Goal: Obtain resource: Download file/media

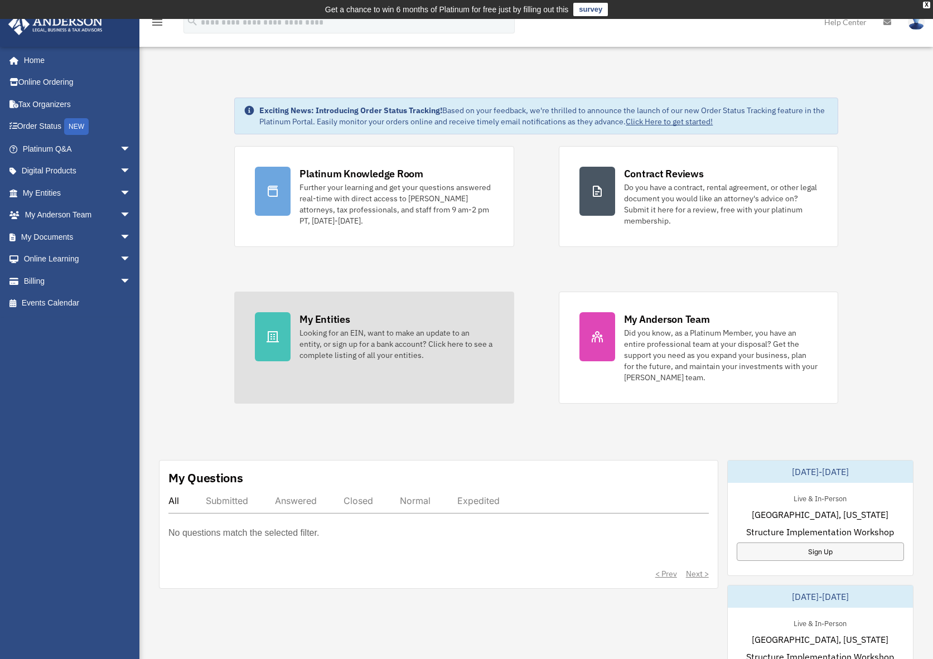
scroll to position [3, 0]
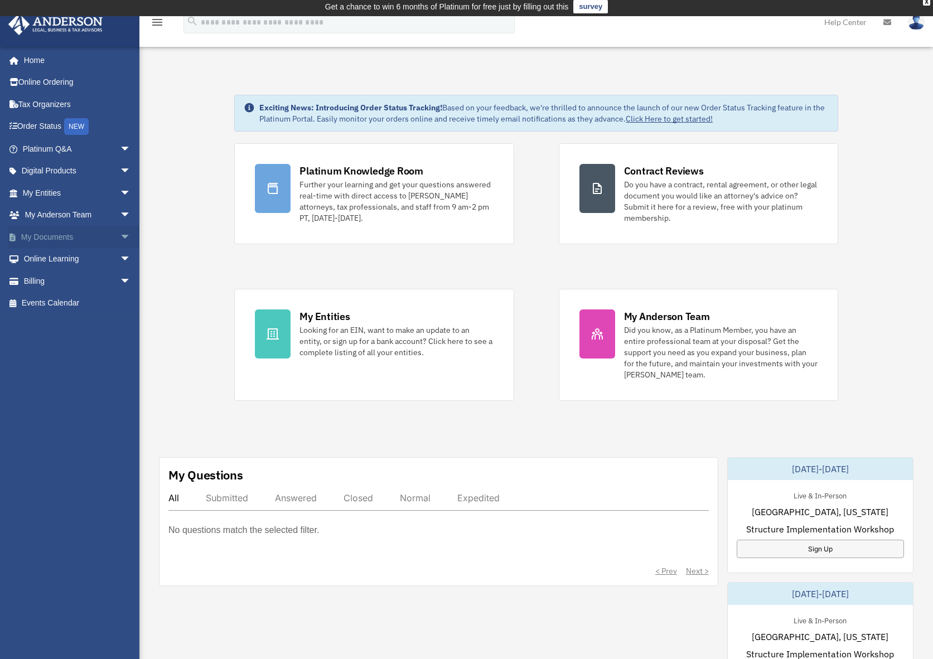
click at [120, 234] on span "arrow_drop_down" at bounding box center [131, 237] width 22 height 23
click at [41, 258] on link "Box" at bounding box center [82, 259] width 132 height 22
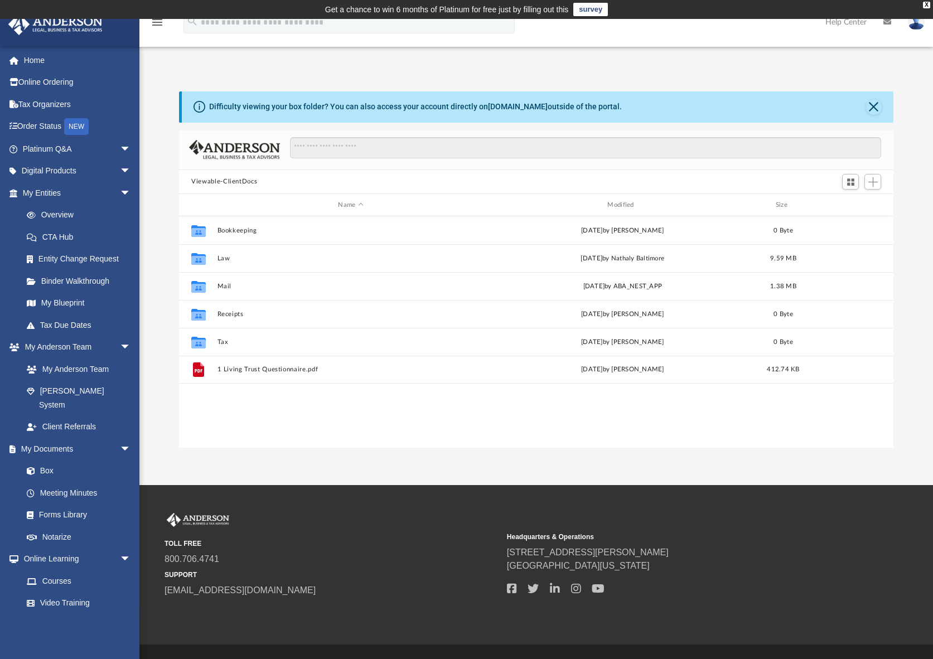
scroll to position [245, 706]
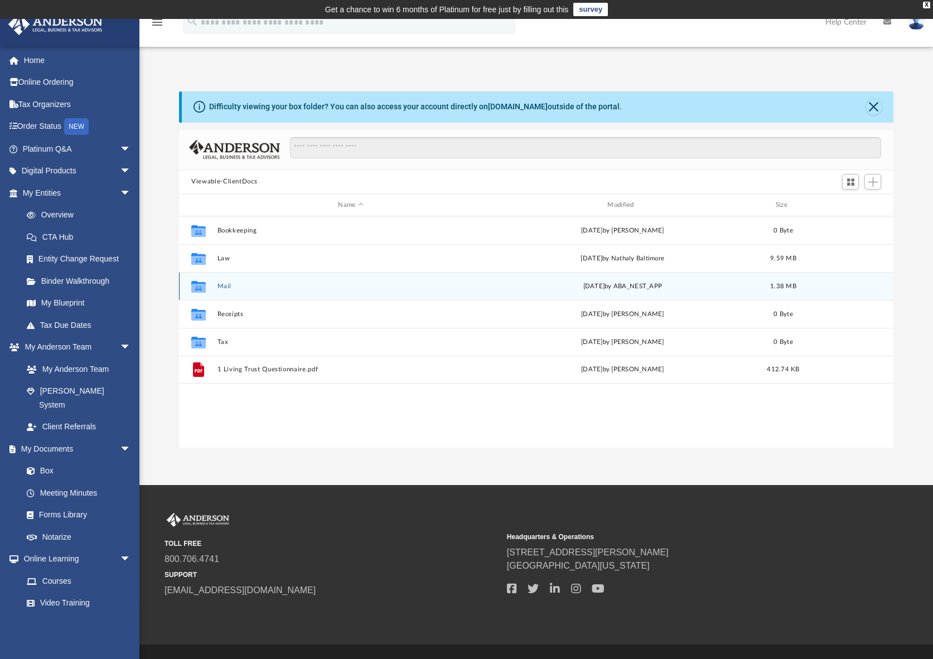
click at [202, 290] on icon "grid" at bounding box center [198, 288] width 15 height 9
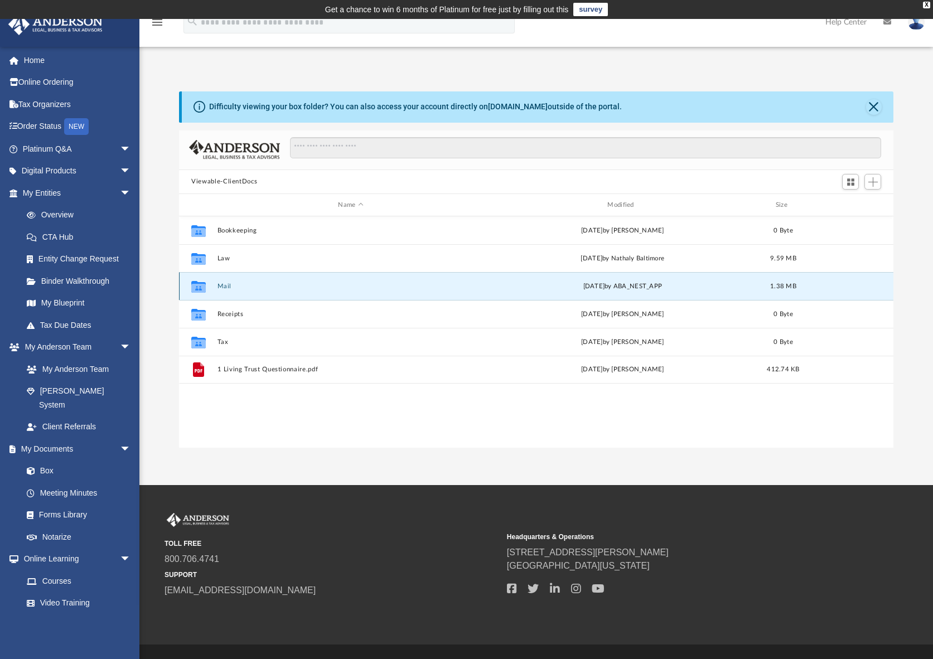
click at [219, 288] on button "Mail" at bounding box center [351, 286] width 267 height 7
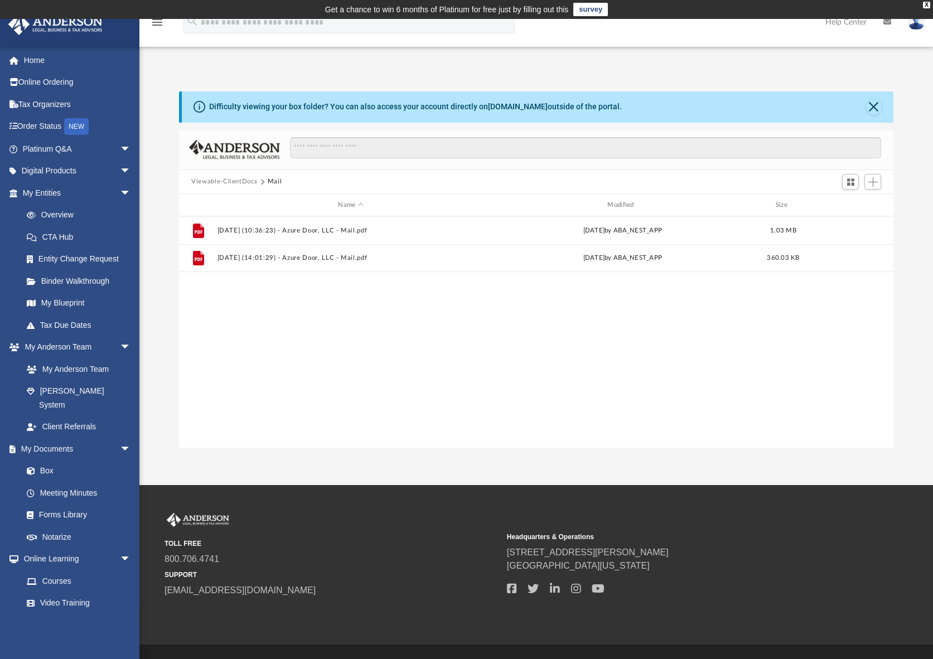
click at [224, 284] on div "File [DATE] (10:36:23) - Azure Door, LLC - Mail.pdf [DATE] by ABA_NEST_APP 1.03…" at bounding box center [536, 331] width 715 height 231
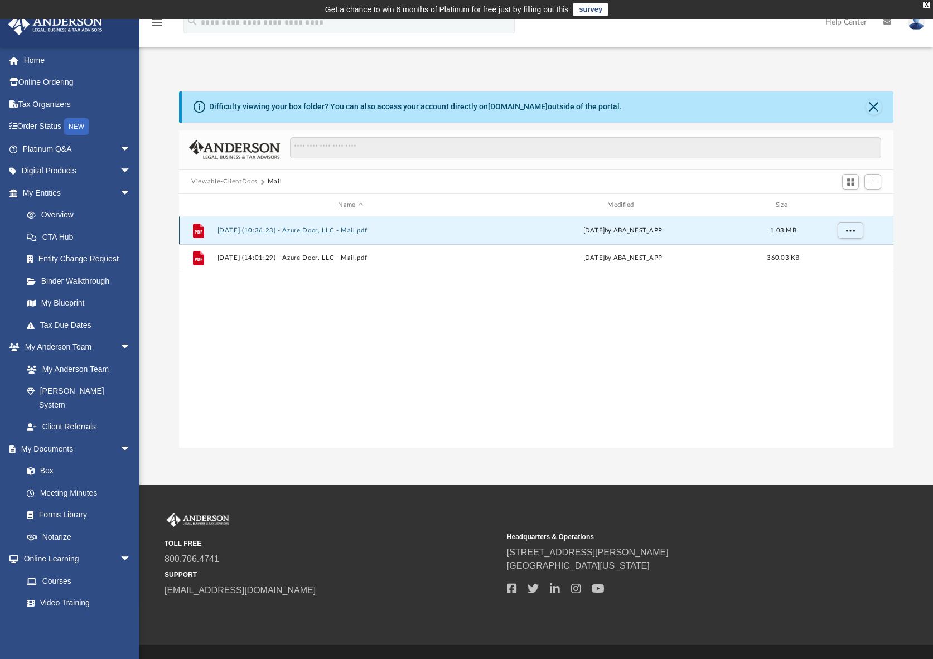
click at [278, 229] on button "[DATE] (10:36:23) - Azure Door, LLC - Mail.pdf" at bounding box center [351, 230] width 267 height 7
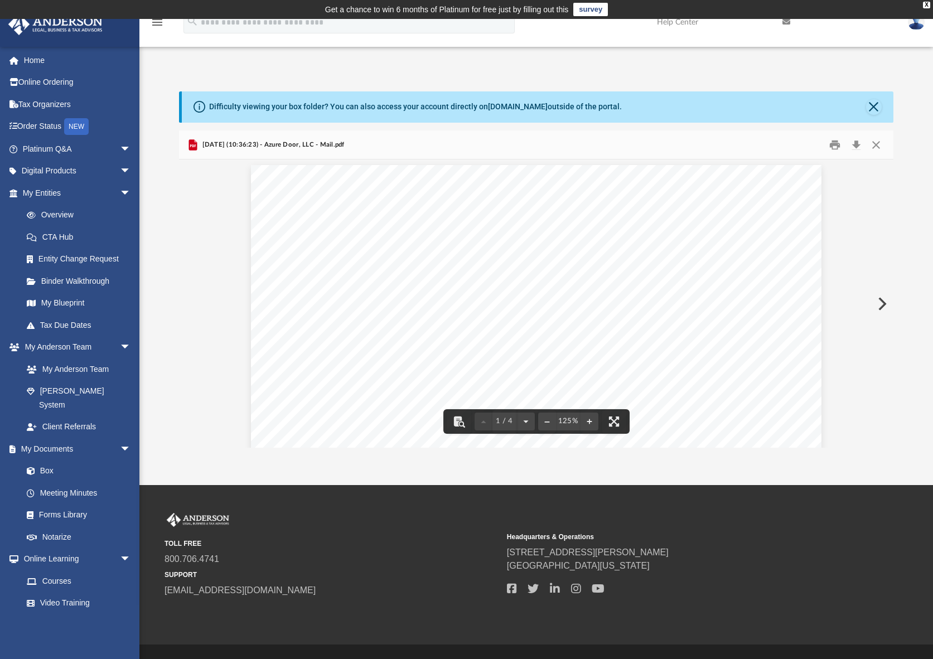
scroll to position [0, 0]
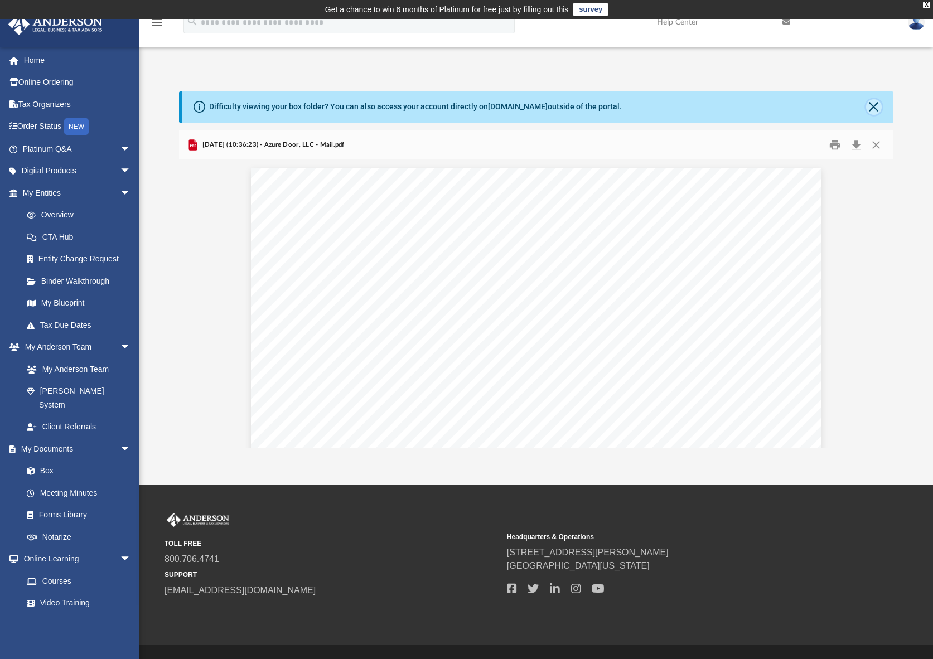
click at [873, 105] on button "Close" at bounding box center [874, 107] width 16 height 16
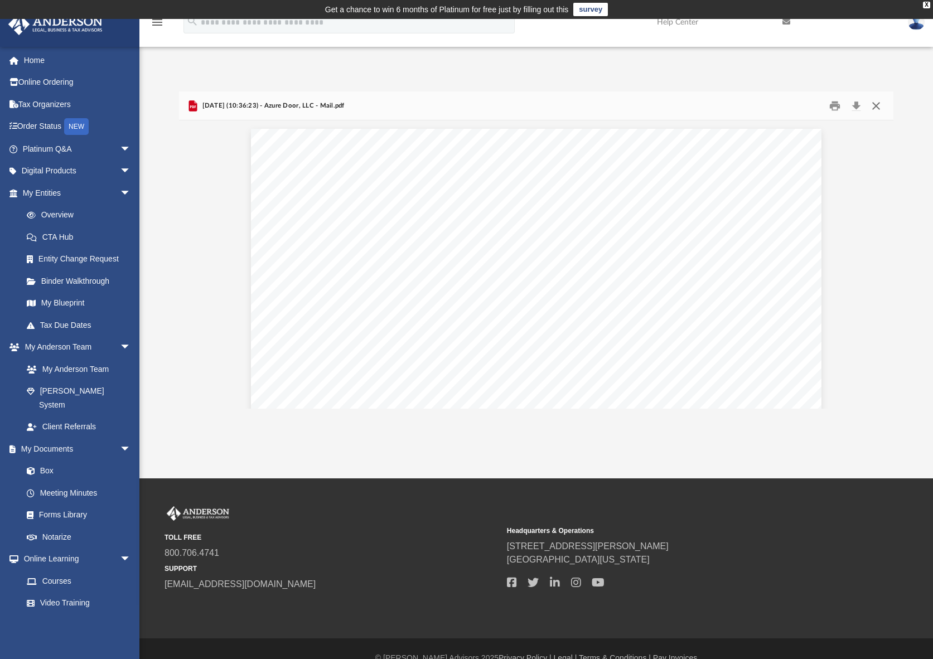
click at [875, 102] on button "Close" at bounding box center [876, 105] width 20 height 17
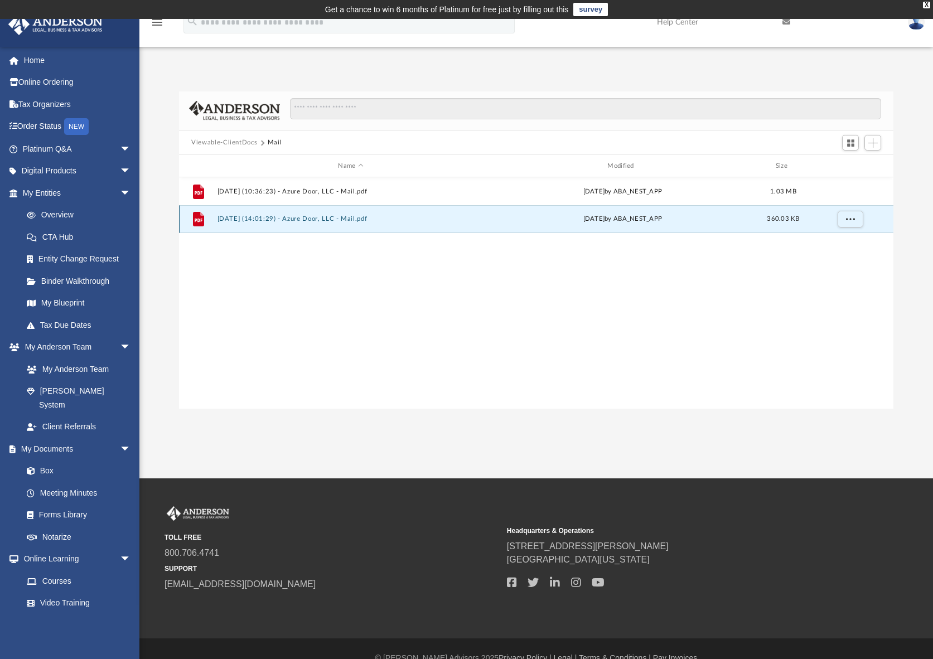
click at [268, 216] on button "[DATE] (14:01:29) - Azure Door, LLC - Mail.pdf" at bounding box center [351, 219] width 267 height 7
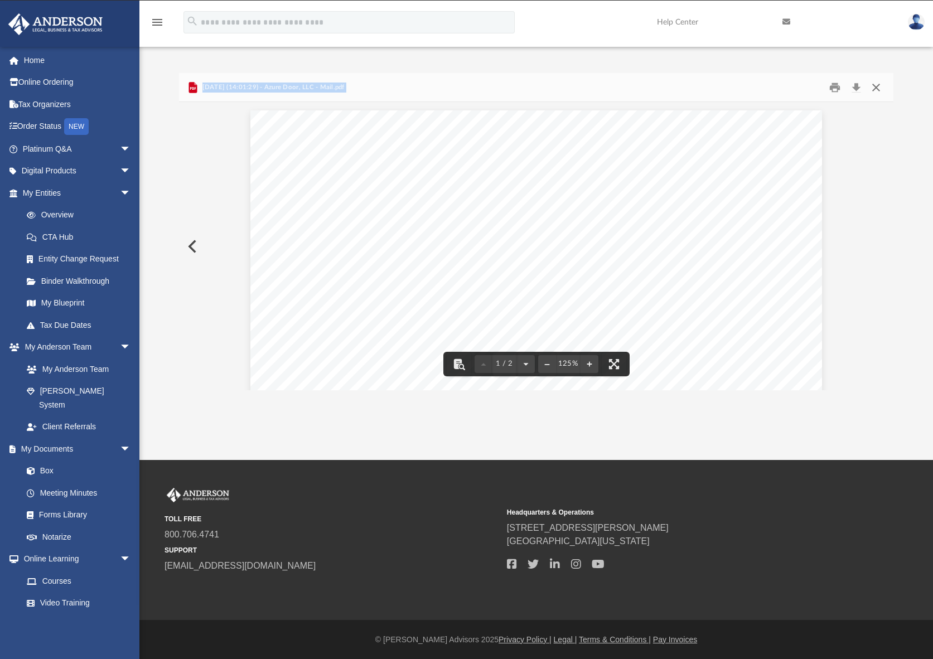
click at [875, 86] on button "Close" at bounding box center [876, 87] width 20 height 17
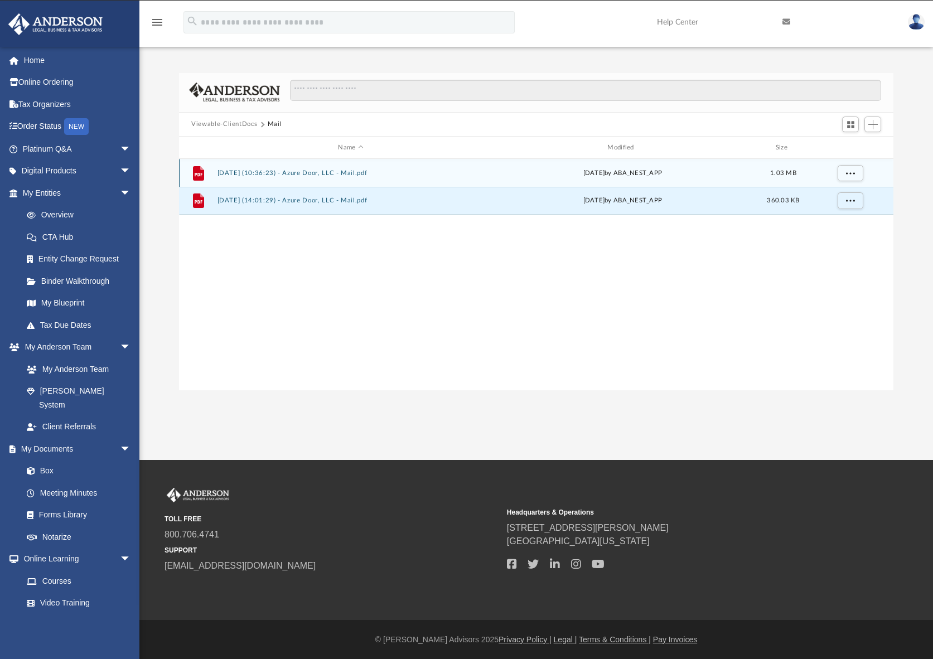
click at [361, 171] on button "[DATE] (10:36:23) - Azure Door, LLC - Mail.pdf" at bounding box center [351, 173] width 267 height 7
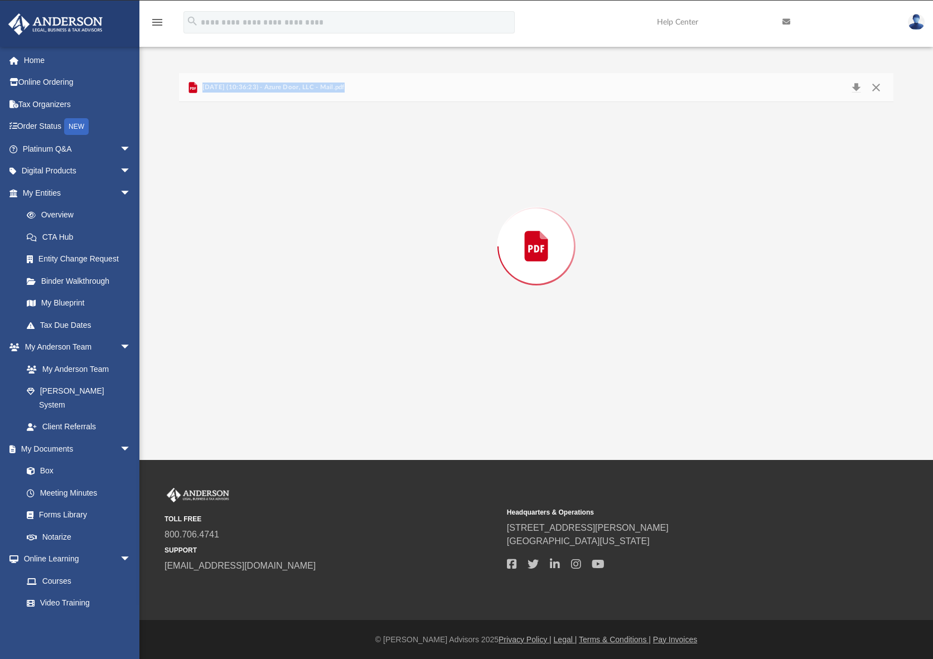
click at [361, 171] on div "Preview" at bounding box center [536, 246] width 715 height 288
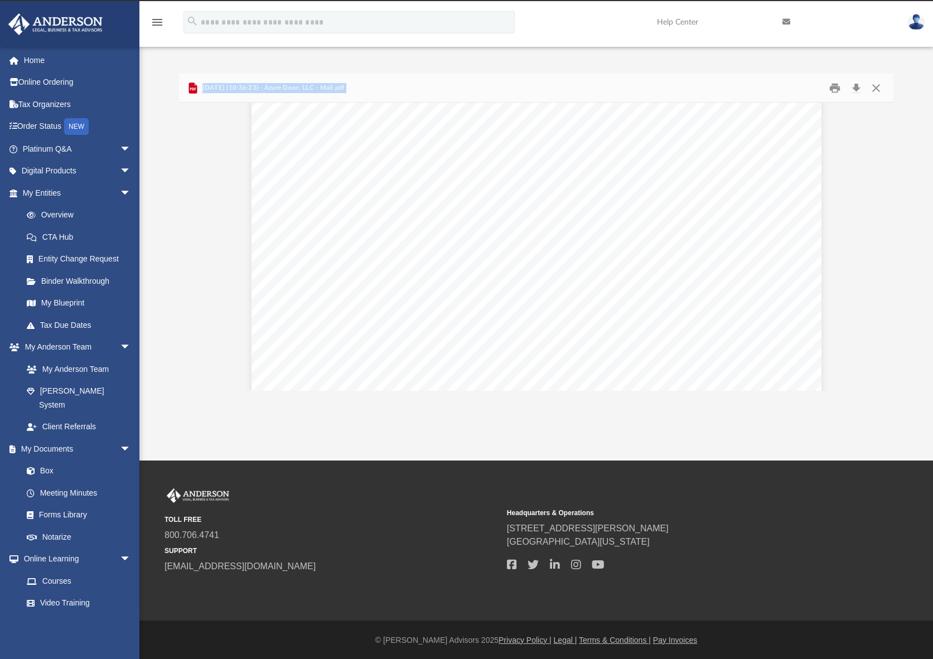
scroll to position [2427, 0]
click at [693, 225] on div "Page 4" at bounding box center [537, 304] width 570 height 735
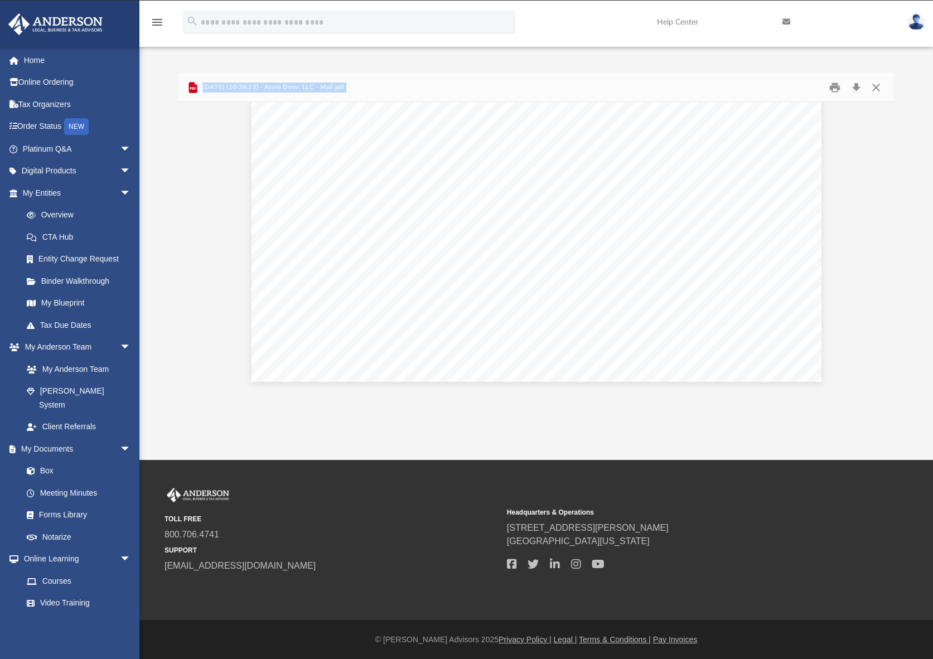
scroll to position [0, 0]
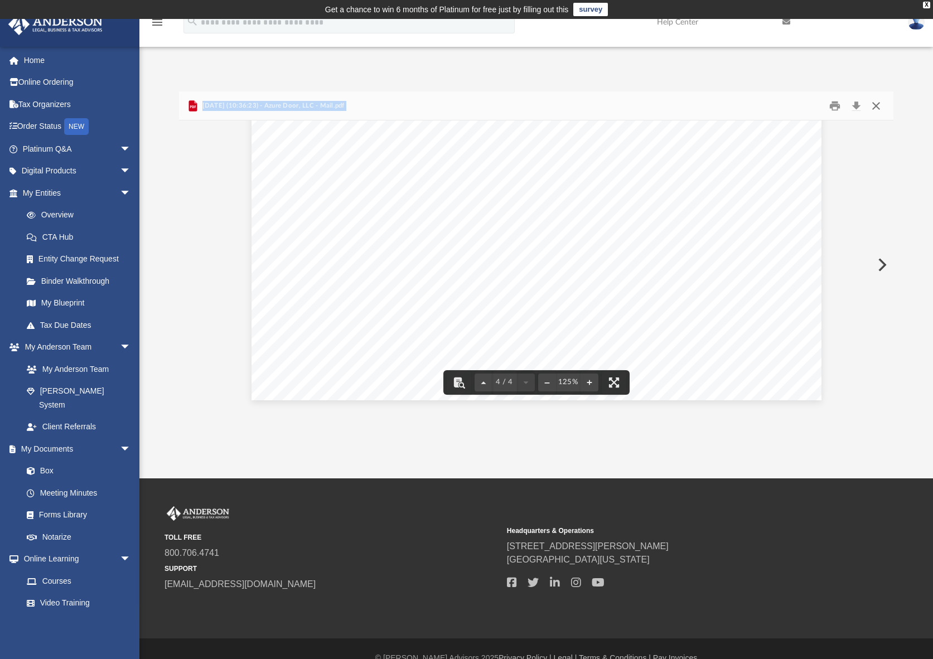
click at [880, 107] on button "Close" at bounding box center [876, 105] width 20 height 17
